Goal: Check status: Check status

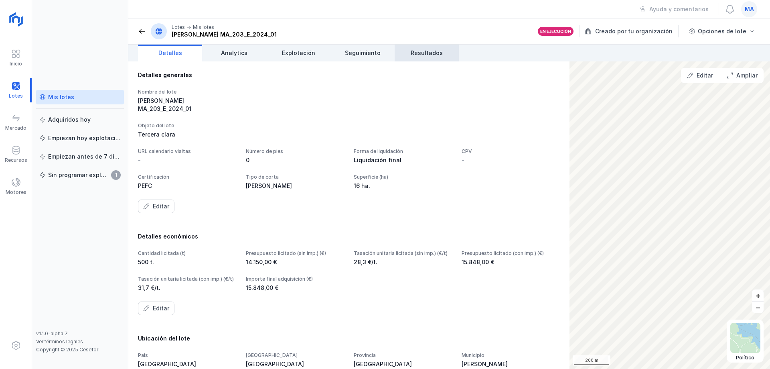
click at [417, 56] on span "Resultados" at bounding box center [427, 53] width 32 height 8
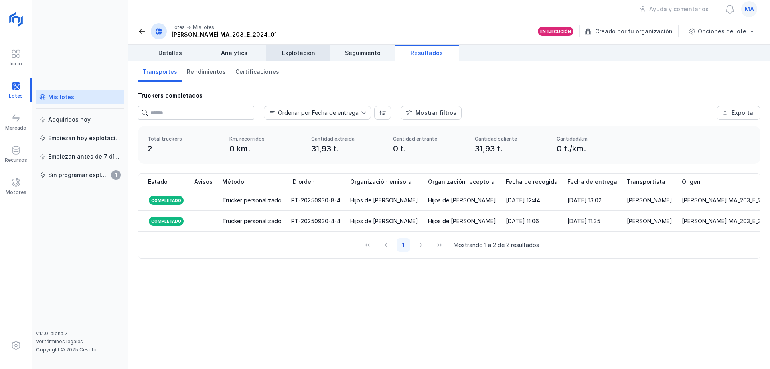
drag, startPoint x: 247, startPoint y: 52, endPoint x: 286, endPoint y: 53, distance: 39.3
click at [248, 52] on link "Analytics" at bounding box center [234, 53] width 64 height 17
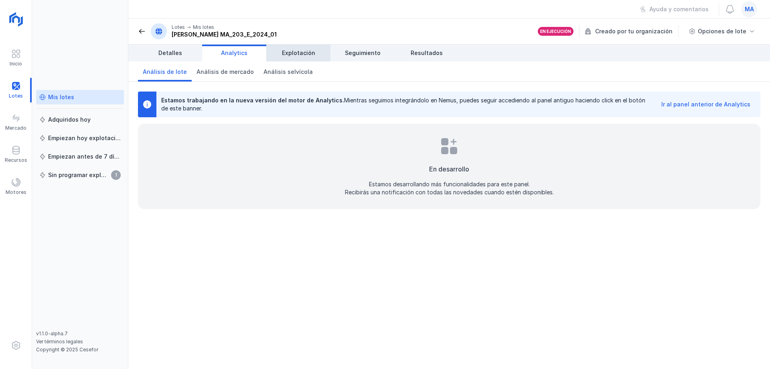
click at [296, 53] on span "Explotación" at bounding box center [298, 53] width 33 height 8
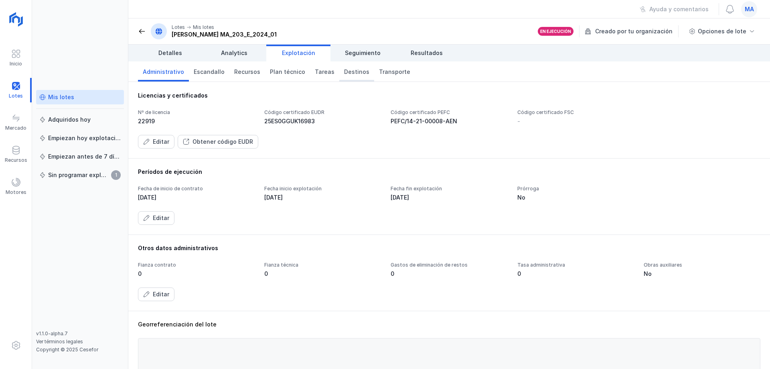
click at [344, 69] on span "Destinos" at bounding box center [356, 72] width 25 height 8
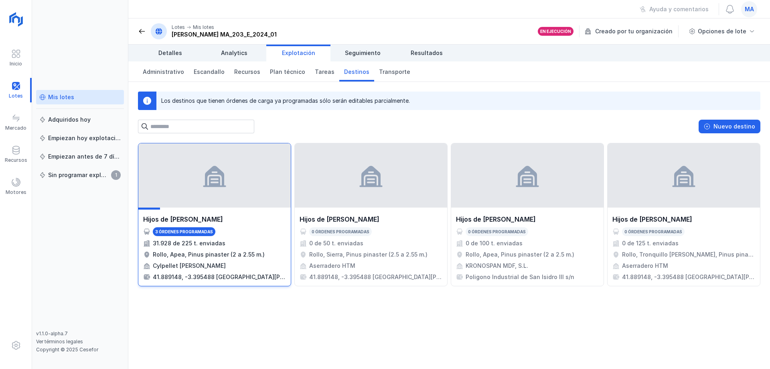
click at [254, 228] on div "3 órdenes programadas" at bounding box center [214, 231] width 143 height 9
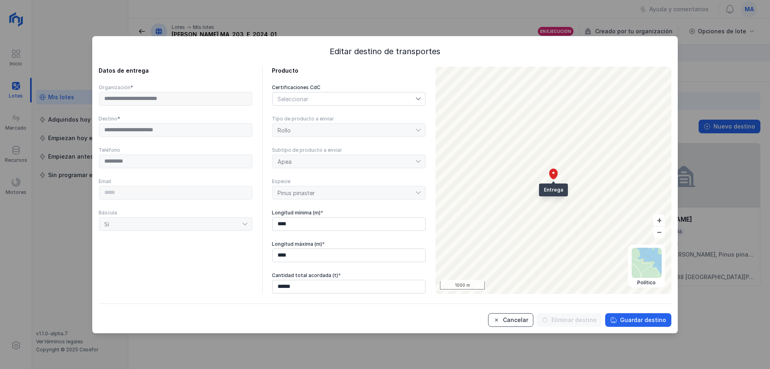
click at [515, 319] on div "Cancelar" at bounding box center [515, 320] width 25 height 8
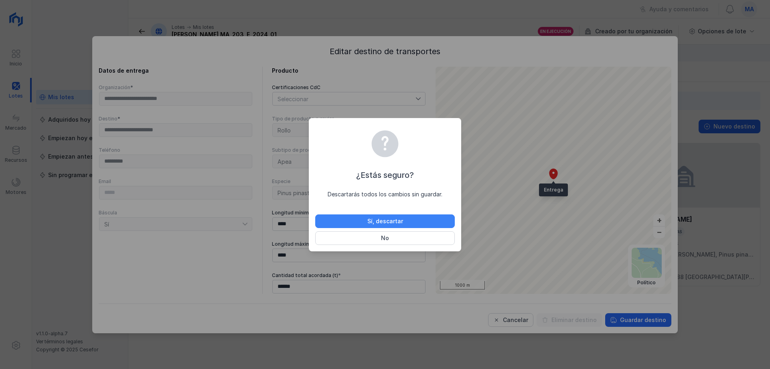
click at [397, 218] on div "Sí, descartar" at bounding box center [385, 221] width 36 height 8
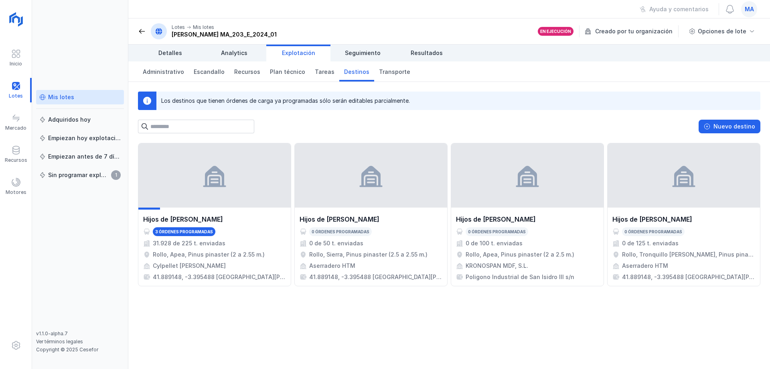
click at [95, 218] on div "Mis lotes Adquiridos [DATE] Empiezan [DATE] explotación Empiezan antes de 7 día…" at bounding box center [80, 210] width 88 height 240
click at [217, 318] on div "Hijos de [PERSON_NAME] 3 órdenes programadas 31.928 de 225 t. enviadas Rollo, A…" at bounding box center [449, 256] width 642 height 226
click at [280, 131] on div "Nuevo destino" at bounding box center [449, 127] width 623 height 14
click at [366, 323] on div "Hijos de [PERSON_NAME] 3 órdenes programadas 31.928 de 225 t. enviadas Rollo, A…" at bounding box center [449, 256] width 642 height 226
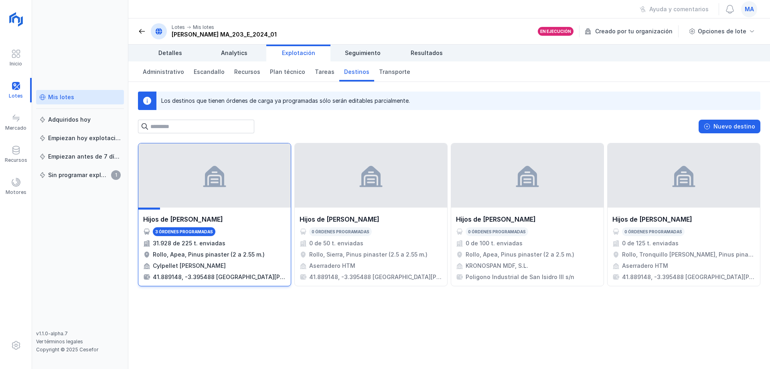
click at [215, 267] on div "Cylpellet [PERSON_NAME]" at bounding box center [189, 266] width 73 height 8
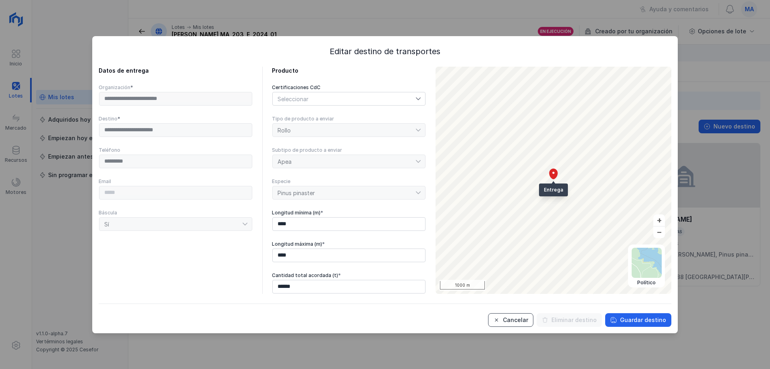
click at [519, 319] on div "Cancelar" at bounding box center [515, 320] width 25 height 8
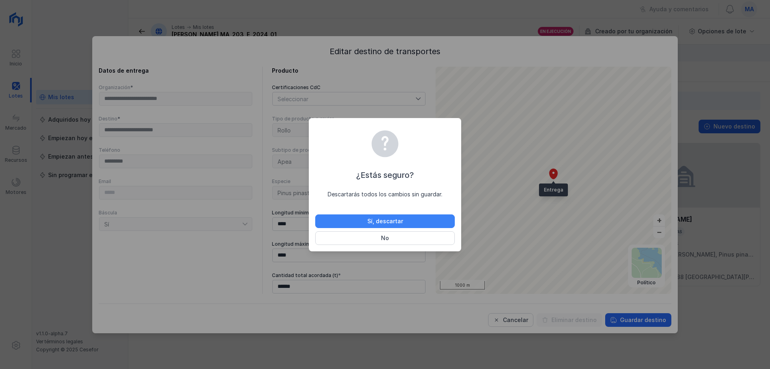
click at [376, 221] on div "Sí, descartar" at bounding box center [385, 221] width 36 height 8
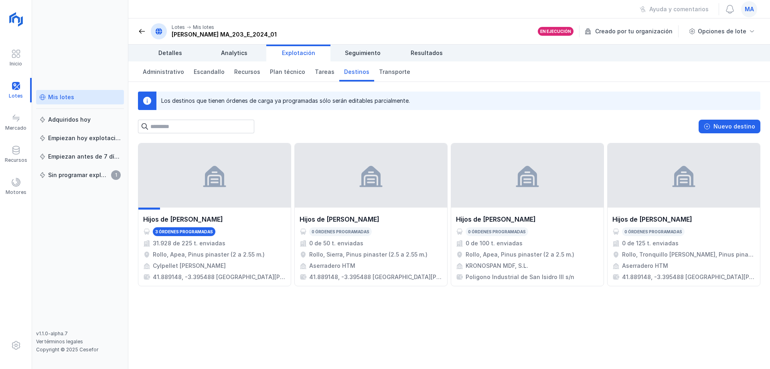
click at [68, 246] on div "Mis lotes Adquiridos [DATE] Empiezan [DATE] explotación Empiezan antes de 7 día…" at bounding box center [80, 210] width 88 height 240
click at [142, 36] on div "Lotes Mis lotes [PERSON_NAME] MA_203_E_2024_01" at bounding box center [207, 31] width 139 height 16
click at [144, 34] on span at bounding box center [142, 31] width 8 height 8
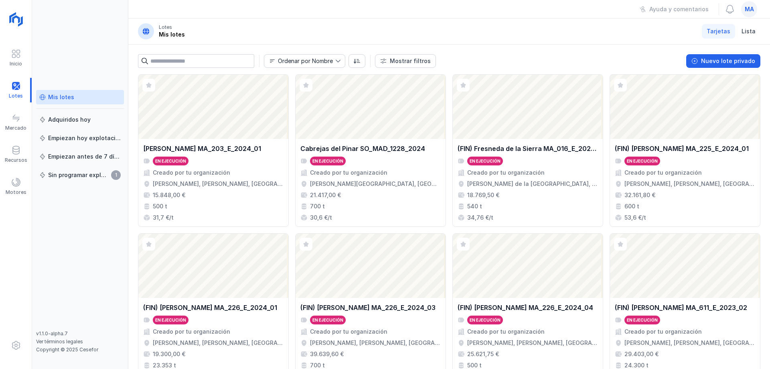
click at [258, 24] on header "Lotes Mis lotes Tarjetas Lista" at bounding box center [449, 31] width 642 height 26
click at [73, 56] on div "Mis lotes Adquiridos [DATE] Empiezan [DATE] explotación Empiezan antes de 7 día…" at bounding box center [80, 184] width 96 height 369
click at [118, 39] on div "Mis lotes Adquiridos [DATE] Empiezan [DATE] explotación Empiezan antes de 7 día…" at bounding box center [80, 184] width 96 height 369
click at [73, 304] on div "Mis lotes Adquiridos [DATE] Empiezan [DATE] explotación Empiezan antes de 7 día…" at bounding box center [80, 210] width 88 height 240
click at [80, 237] on div "Mis lotes Adquiridos [DATE] Empiezan [DATE] explotación Empiezan antes de 7 día…" at bounding box center [80, 210] width 88 height 240
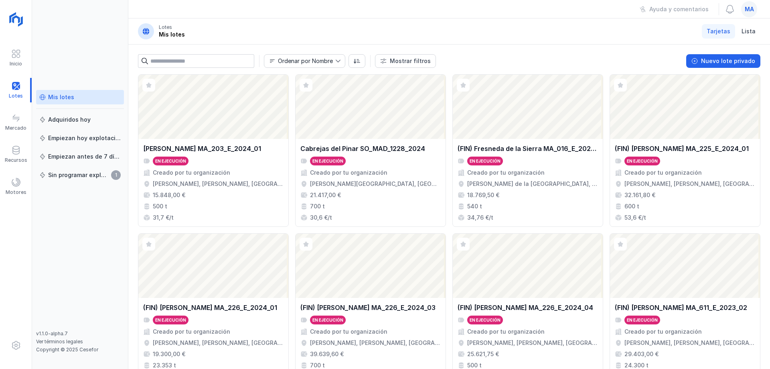
click at [73, 205] on div "Mis lotes Adquiridos [DATE] Empiezan [DATE] explotación Empiezan antes de 7 día…" at bounding box center [80, 210] width 88 height 240
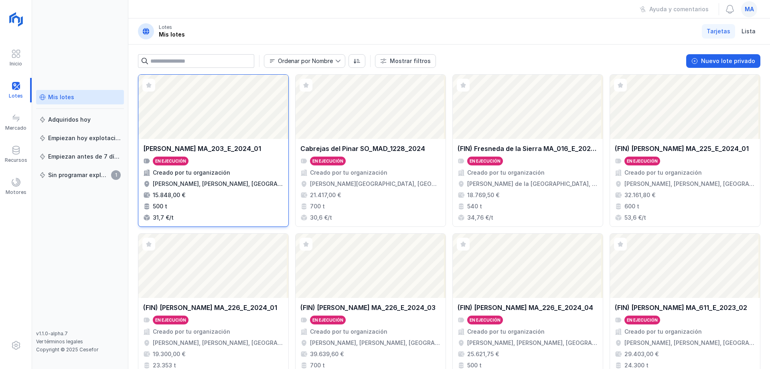
click at [221, 124] on div "Abrir lote" at bounding box center [213, 107] width 150 height 64
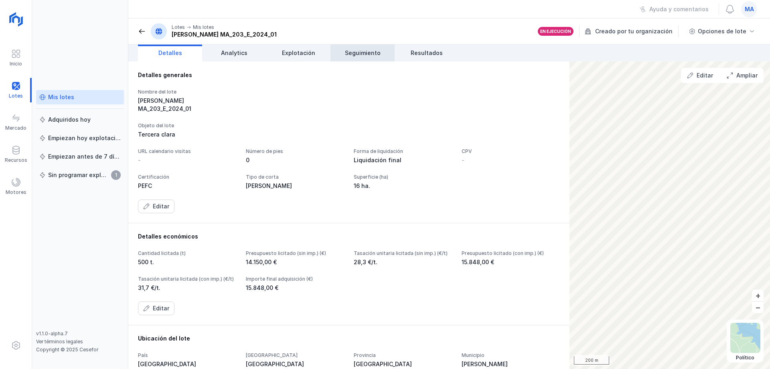
click at [354, 53] on span "Seguimiento" at bounding box center [363, 53] width 36 height 8
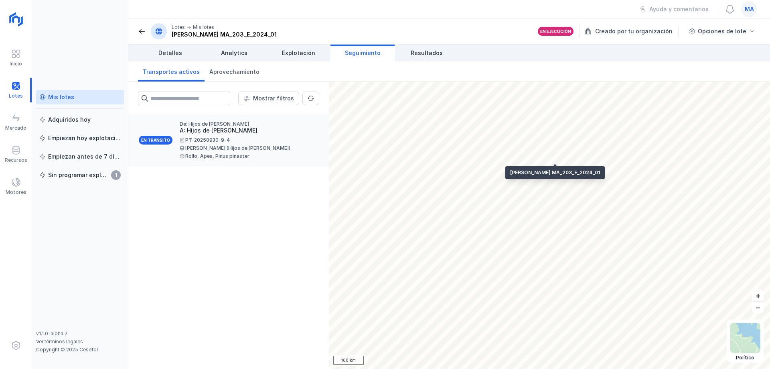
click at [234, 146] on div "[PERSON_NAME] (Hijos de [PERSON_NAME])" at bounding box center [246, 148] width 133 height 5
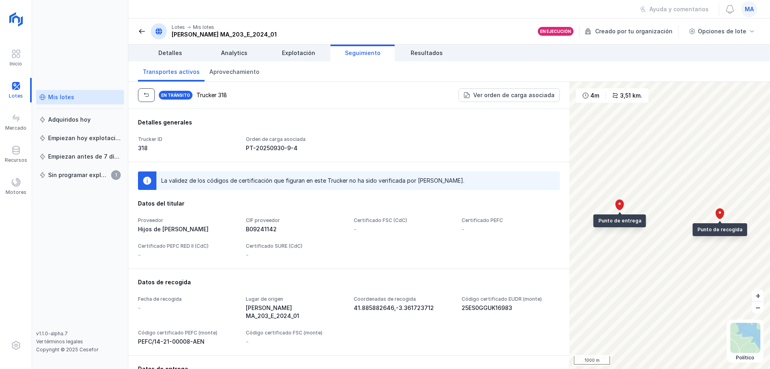
click at [140, 92] on button "button" at bounding box center [146, 95] width 17 height 14
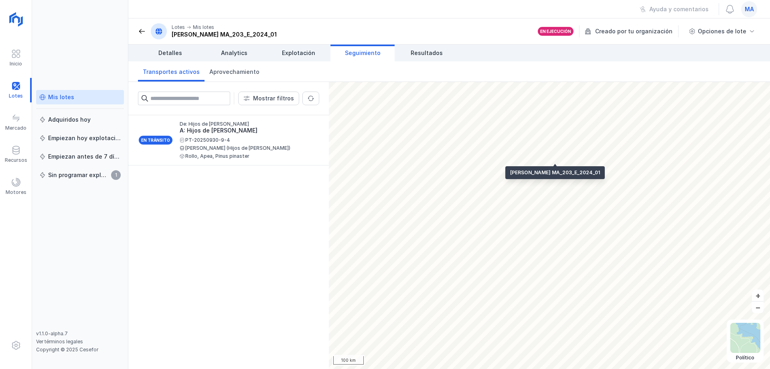
click at [252, 183] on div "En tránsito De: Hijos de [PERSON_NAME]: Hijos de [PERSON_NAME] PT-20250930-9-4 …" at bounding box center [228, 242] width 201 height 254
drag, startPoint x: 311, startPoint y: 211, endPoint x: 267, endPoint y: 148, distance: 76.3
click at [311, 210] on div "En tránsito De: Hijos de [PERSON_NAME]: Hijos de [PERSON_NAME] PT-20250930-9-4 …" at bounding box center [228, 242] width 201 height 254
click at [144, 28] on span at bounding box center [142, 31] width 8 height 8
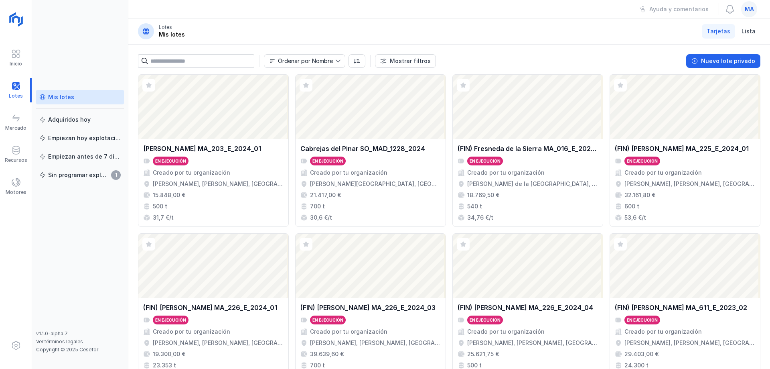
click at [499, 31] on header "Lotes Mis lotes Tarjetas Lista" at bounding box center [449, 31] width 642 height 26
click at [659, 41] on header "Lotes Mis lotes Tarjetas Lista" at bounding box center [449, 31] width 642 height 26
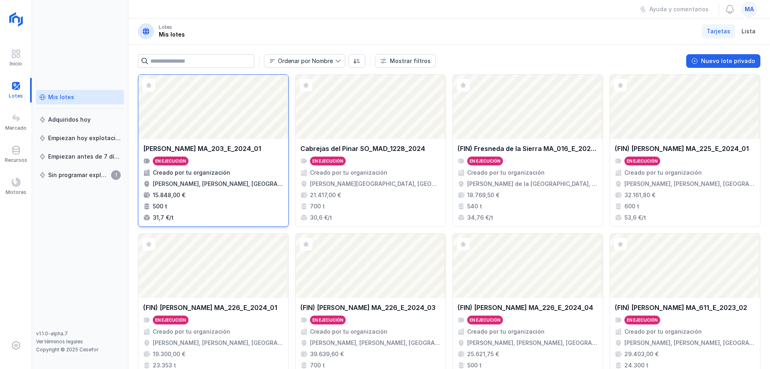
click at [242, 140] on div "[PERSON_NAME] MA_203_E_2024_01 En ejecución Creado por tu organización [PERSON_…" at bounding box center [213, 182] width 150 height 87
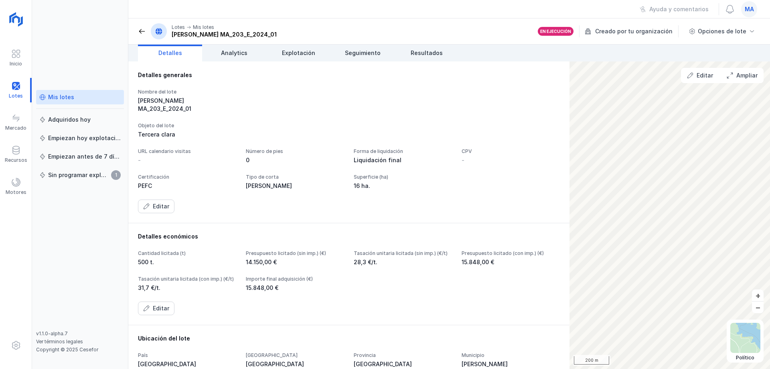
click at [304, 94] on div "Nombre del lote [PERSON_NAME] MA_203_E_2024_01" at bounding box center [349, 101] width 422 height 24
click at [301, 53] on span "Explotación" at bounding box center [298, 53] width 33 height 8
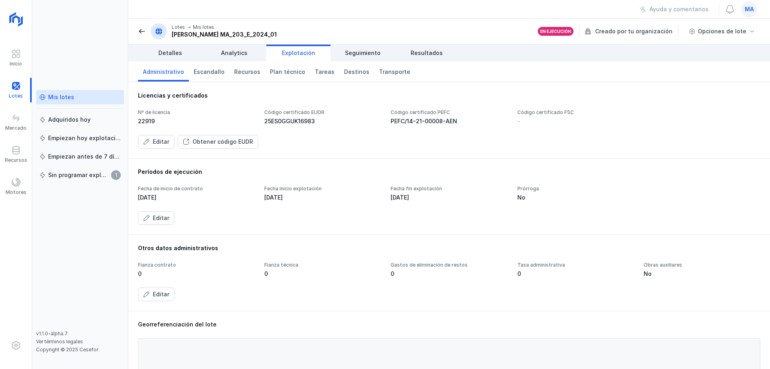
click at [519, 124] on div "-" at bounding box center [575, 121] width 117 height 8
click at [143, 31] on span at bounding box center [142, 31] width 8 height 8
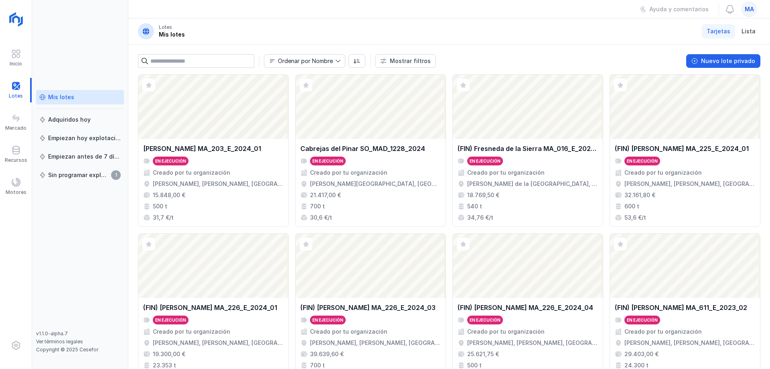
click at [562, 53] on div "Ordenar por Nombre Mostrar filtros Nuevo lote privado Ver Fase Expediente Certi…" at bounding box center [449, 60] width 642 height 30
click at [407, 37] on header "Lotes Mis lotes Tarjetas Lista" at bounding box center [449, 31] width 642 height 26
click at [240, 30] on header "Lotes Mis lotes Tarjetas Lista" at bounding box center [449, 31] width 642 height 26
click at [84, 231] on div "Mis lotes Adquiridos [DATE] Empiezan [DATE] explotación Empiezan antes de 7 día…" at bounding box center [80, 210] width 88 height 240
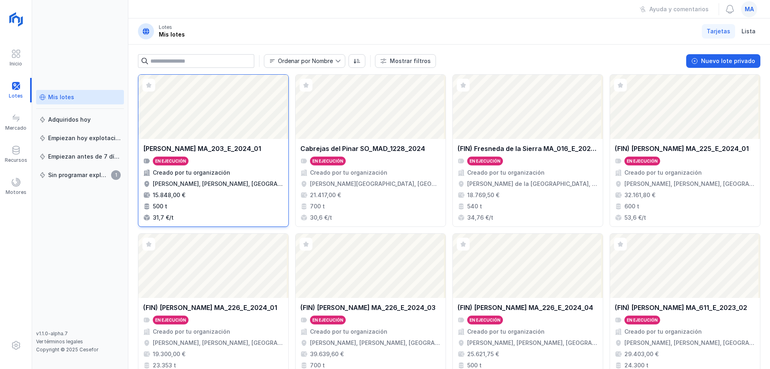
click at [205, 164] on div "En ejecución" at bounding box center [213, 160] width 140 height 9
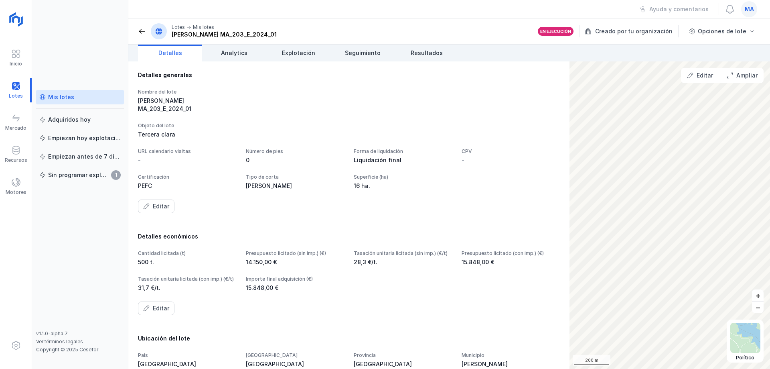
click at [399, 122] on div "Objeto del lote" at bounding box center [349, 125] width 422 height 6
click at [297, 57] on link "Explotación" at bounding box center [298, 53] width 64 height 17
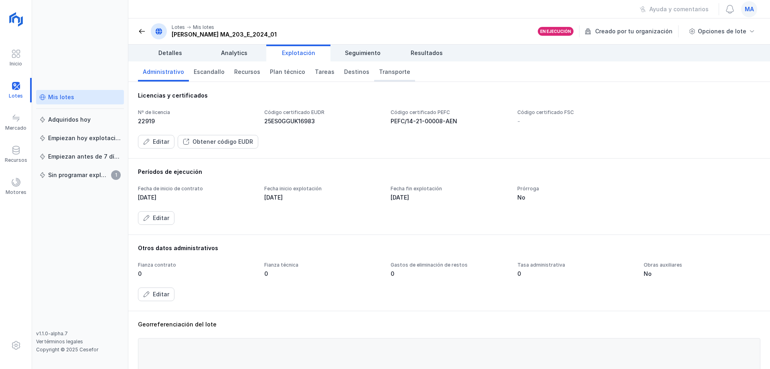
click at [400, 72] on link "Transporte" at bounding box center [394, 71] width 41 height 20
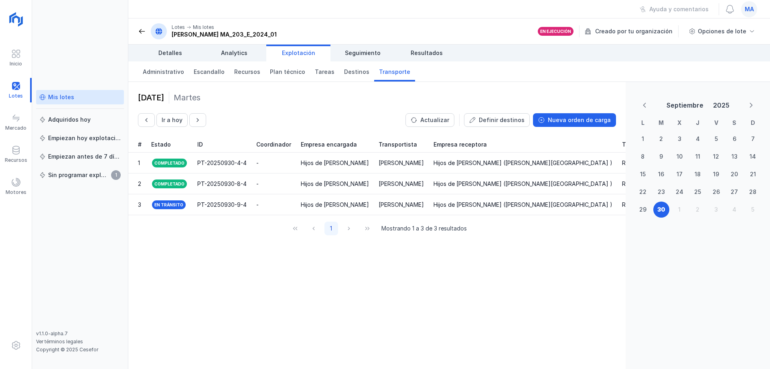
click at [541, 282] on div "[DATE] Ir a [DATE] Actualizar Definir destinos Nueva orden de carga # Estado ID…" at bounding box center [376, 225] width 497 height 287
click at [384, 99] on div "[DATE]" at bounding box center [377, 97] width 478 height 12
click at [507, 322] on div "[DATE] Ir a [DATE] Actualizar Definir destinos Nueva orden de carga # Estado ID…" at bounding box center [376, 225] width 497 height 287
click at [480, 284] on div "[DATE] Ir a [DATE] Actualizar Definir destinos Nueva orden de carga # Estado ID…" at bounding box center [376, 225] width 497 height 287
drag, startPoint x: 301, startPoint y: 280, endPoint x: 211, endPoint y: 218, distance: 109.3
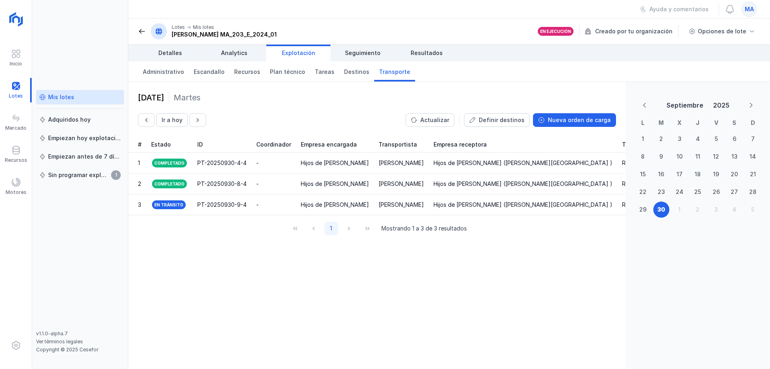
click at [298, 280] on div "[DATE] Ir a [DATE] Actualizar Definir destinos Nueva orden de carga # Estado ID…" at bounding box center [376, 225] width 497 height 287
click at [531, 322] on div "[DATE] Ir a [DATE] Actualizar Definir destinos Nueva orden de carga # Estado ID…" at bounding box center [376, 225] width 497 height 287
